Goal: Information Seeking & Learning: Find contact information

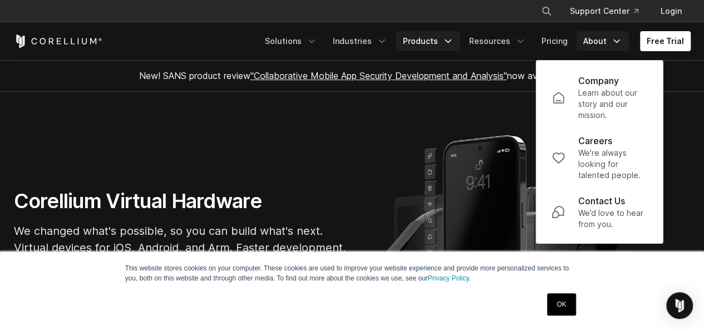
click at [448, 40] on icon "Navigation Menu" at bounding box center [448, 41] width 11 height 11
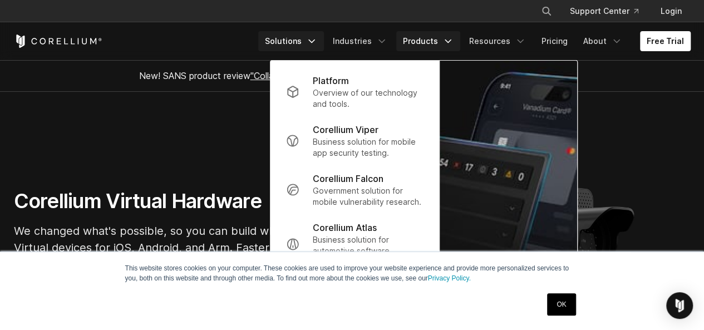
click at [317, 40] on icon "Navigation Menu" at bounding box center [311, 41] width 11 height 11
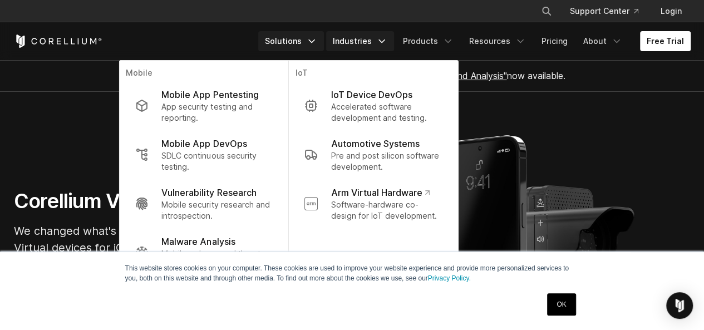
click at [385, 41] on icon "Navigation Menu" at bounding box center [381, 41] width 11 height 11
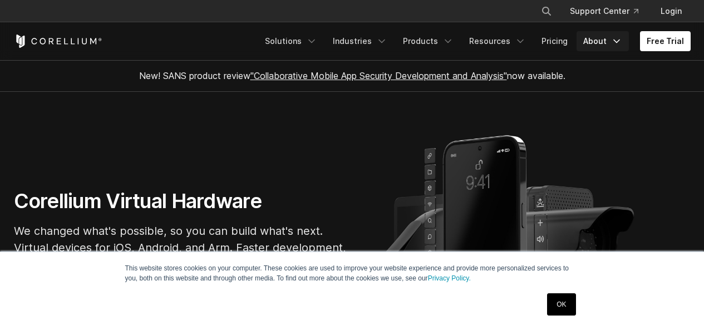
click at [615, 41] on icon "Navigation Menu" at bounding box center [616, 41] width 11 height 11
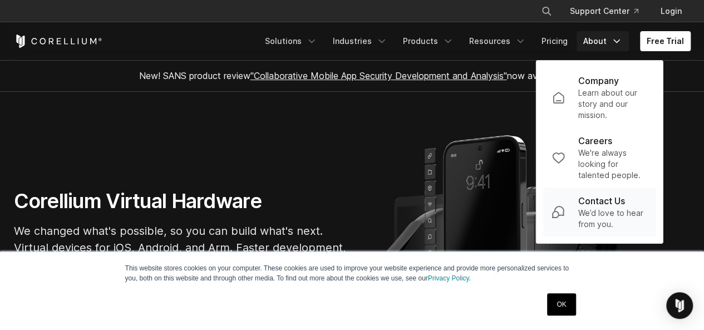
click at [602, 210] on p "We’d love to hear from you." at bounding box center [612, 219] width 69 height 22
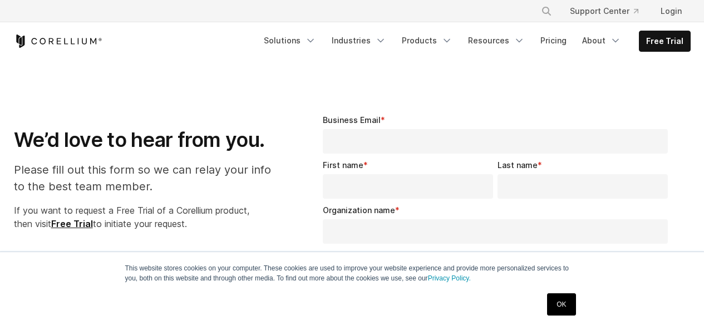
select select "**"
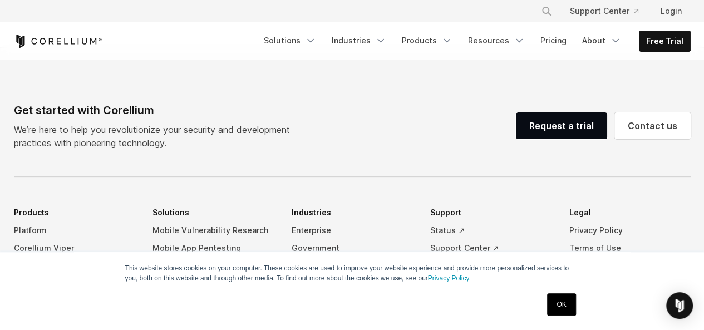
scroll to position [757, 0]
